Goal: Find specific fact: Find specific fact

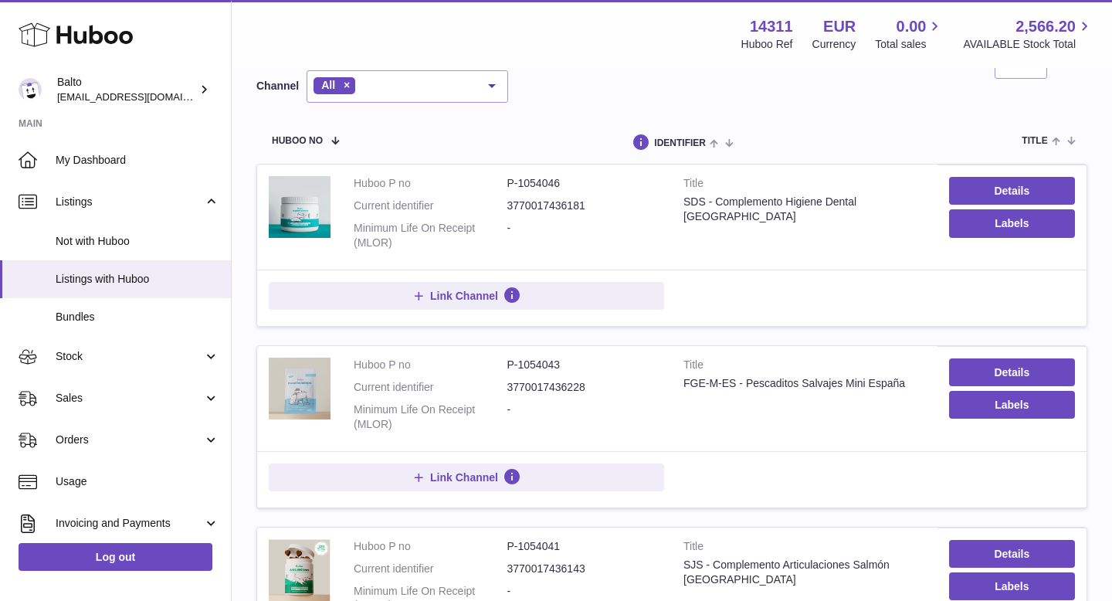
scroll to position [132, 0]
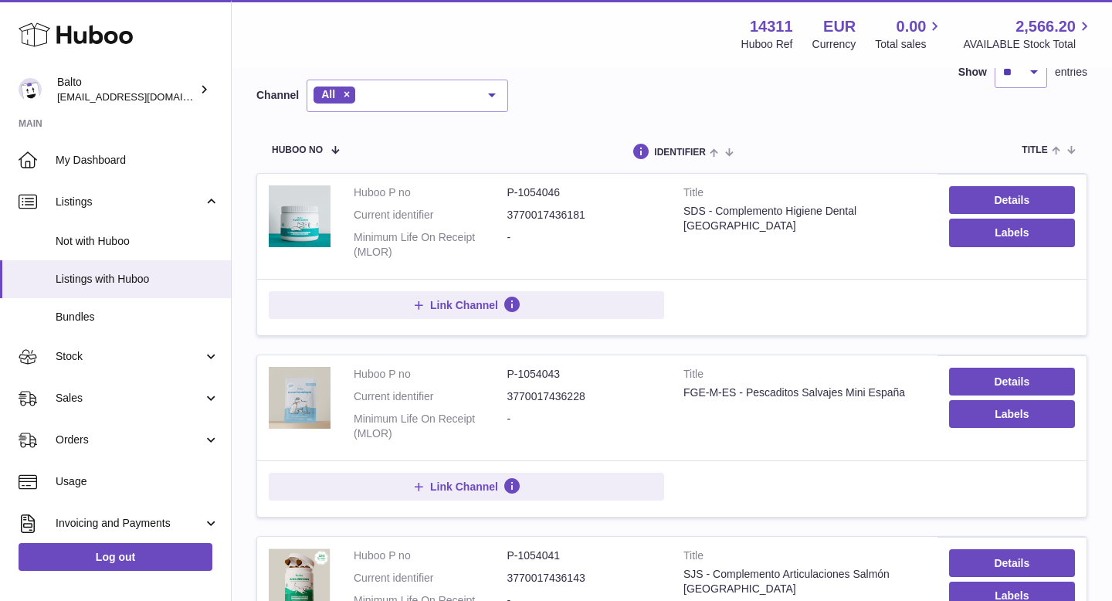
click at [546, 376] on dd "P-1054043" at bounding box center [584, 374] width 154 height 15
copy dd "1054043"
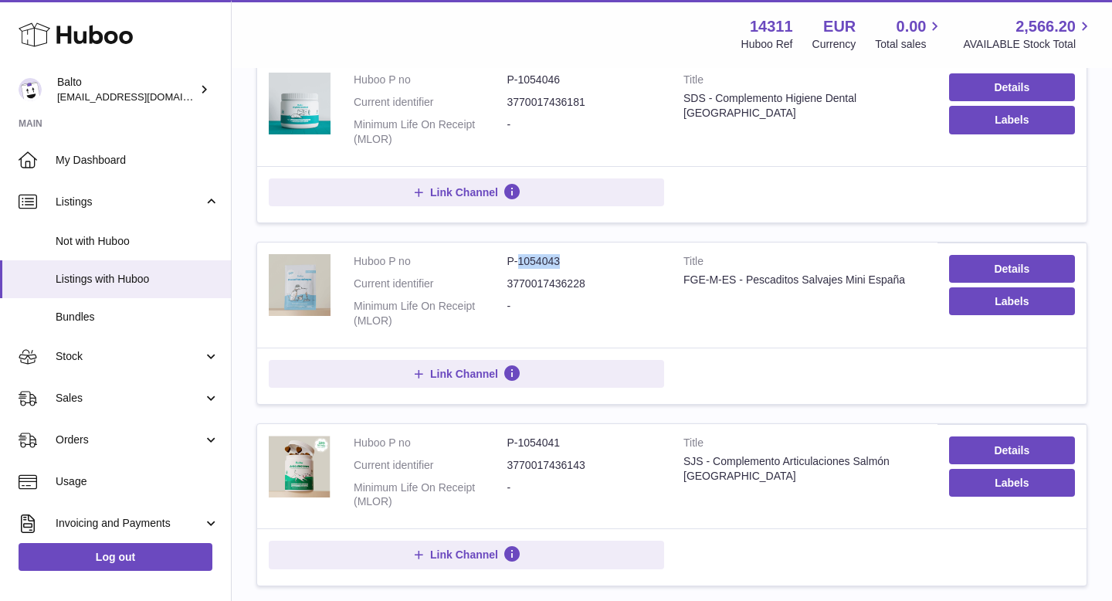
scroll to position [302, 0]
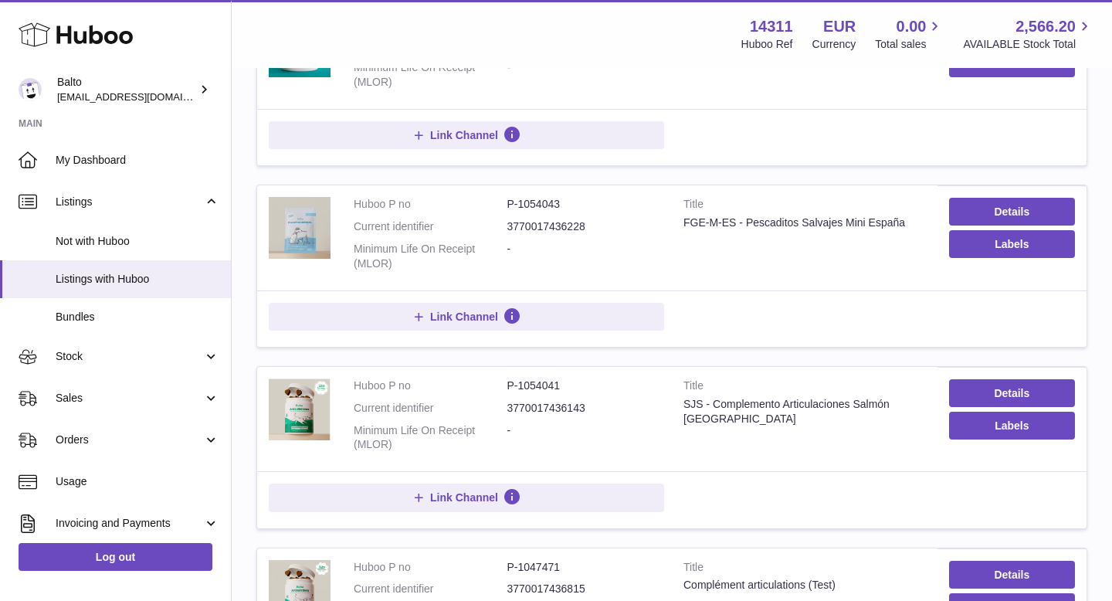
click at [544, 386] on dd "P-1054041" at bounding box center [584, 385] width 154 height 15
copy dd "1054041"
click at [695, 403] on div "SJS - Complemento Articulaciones Salmón [GEOGRAPHIC_DATA]" at bounding box center [804, 411] width 242 height 29
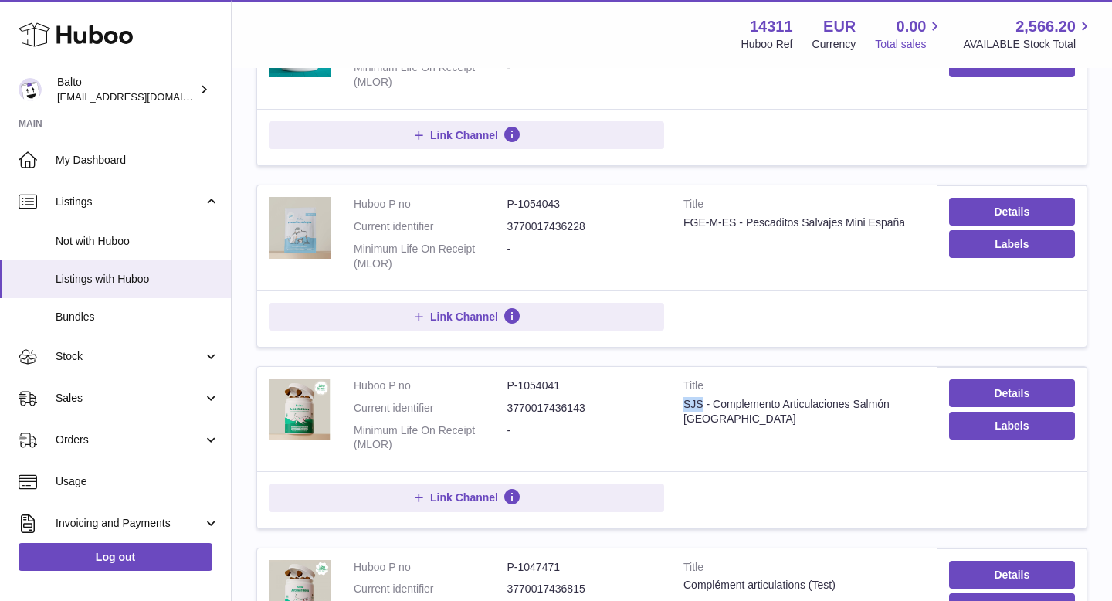
copy div "SJS"
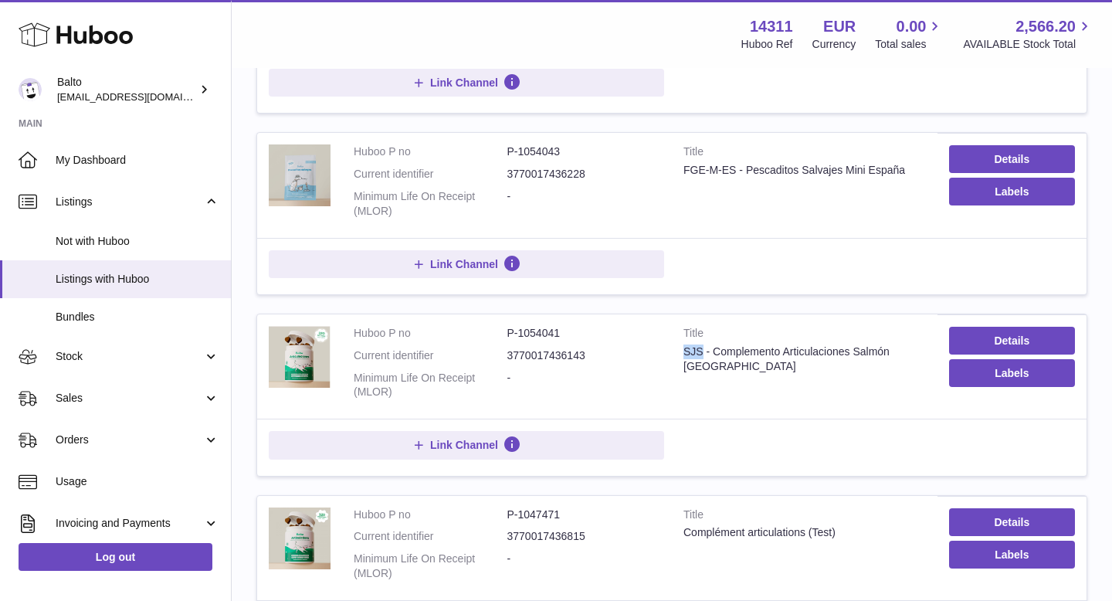
scroll to position [357, 0]
